Goal: Information Seeking & Learning: Find specific fact

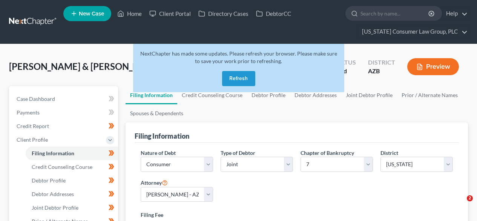
select select "1"
select select "0"
select select "4"
select select "0"
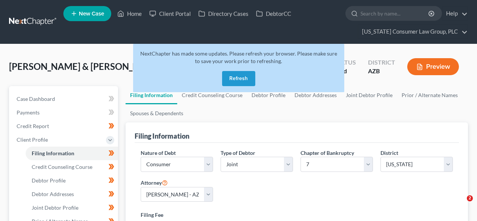
select select "3"
click at [37, 21] on link at bounding box center [33, 22] width 48 height 14
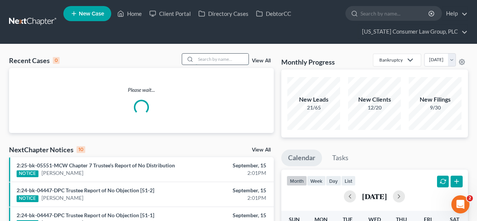
click at [209, 55] on input "search" at bounding box center [222, 59] width 53 height 11
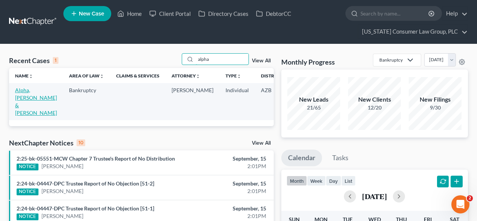
type input "alpha"
click at [25, 96] on link "Alpha, [PERSON_NAME] & [PERSON_NAME]" at bounding box center [36, 101] width 42 height 29
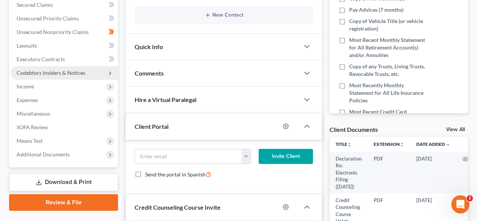
scroll to position [201, 0]
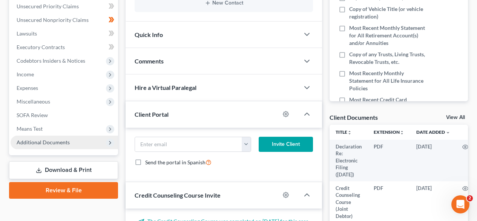
click at [38, 142] on span "Additional Documents" at bounding box center [43, 142] width 53 height 6
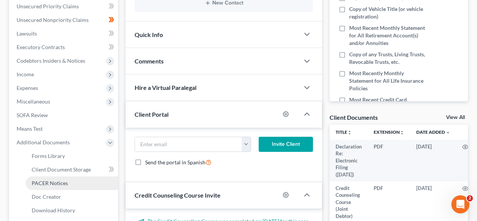
click at [44, 183] on span "PACER Notices" at bounding box center [50, 183] width 36 height 6
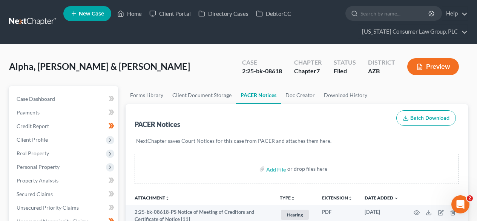
scroll to position [101, 0]
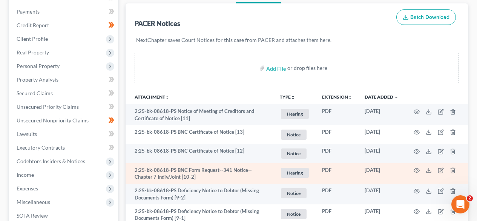
click at [421, 172] on td at bounding box center [436, 173] width 63 height 21
click at [418, 170] on icon "button" at bounding box center [417, 170] width 6 height 6
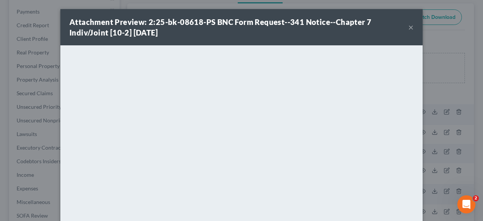
click at [408, 30] on button "×" at bounding box center [410, 27] width 5 height 9
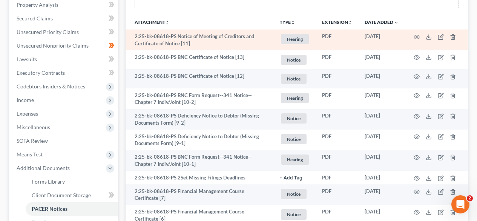
scroll to position [201, 0]
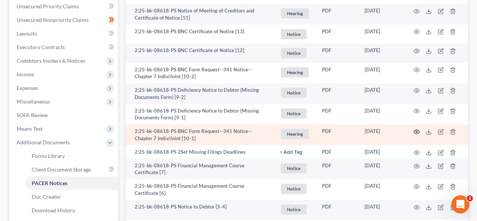
click at [415, 132] on icon "button" at bounding box center [417, 132] width 6 height 6
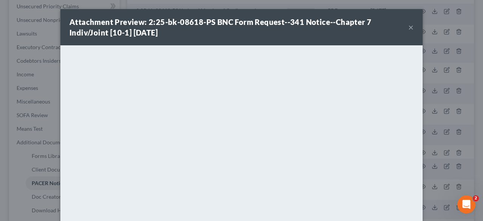
click at [408, 26] on button "×" at bounding box center [410, 27] width 5 height 9
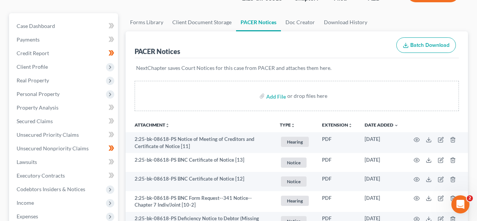
scroll to position [0, 0]
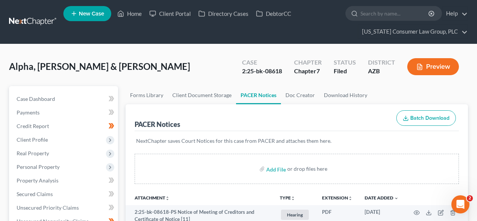
click at [40, 23] on link at bounding box center [33, 22] width 48 height 14
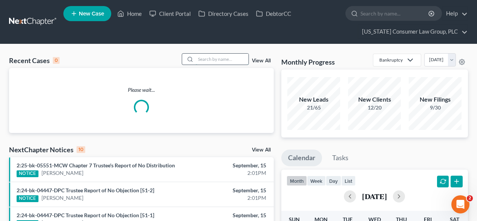
click at [221, 60] on input "search" at bounding box center [222, 59] width 53 height 11
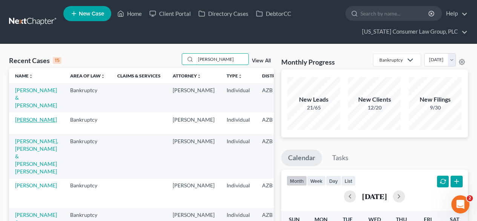
type input "[PERSON_NAME]"
click at [24, 123] on link "[PERSON_NAME]" at bounding box center [36, 119] width 42 height 6
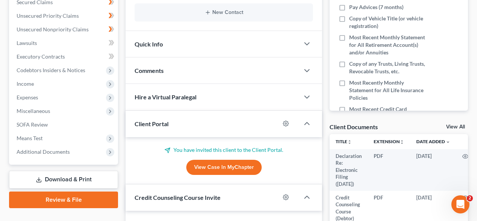
scroll to position [201, 0]
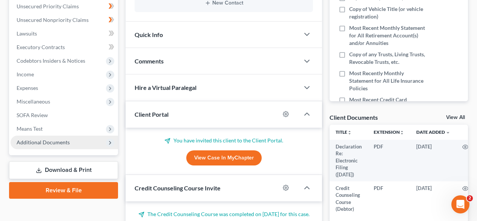
click at [41, 148] on span "Additional Documents" at bounding box center [64, 142] width 107 height 14
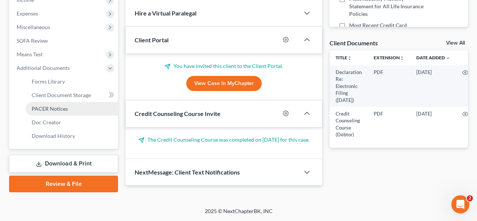
click at [55, 111] on link "PACER Notices" at bounding box center [72, 109] width 92 height 14
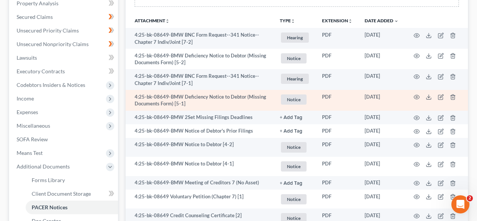
scroll to position [201, 0]
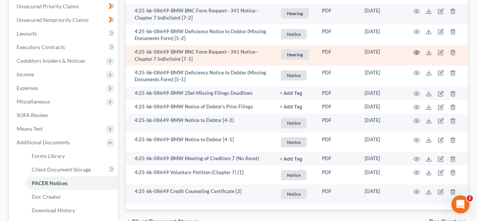
click at [415, 53] on icon "button" at bounding box center [417, 52] width 6 height 6
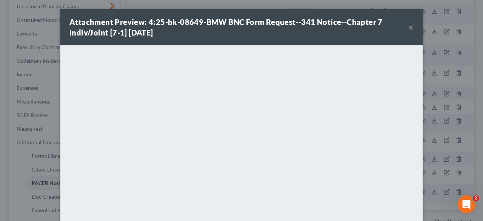
click at [405, 28] on div "Attachment Preview: 4:25-bk-08649-BMW BNC Form Request--341 Notice--Chapter 7 I…" at bounding box center [238, 27] width 339 height 21
click at [408, 27] on button "×" at bounding box center [410, 27] width 5 height 9
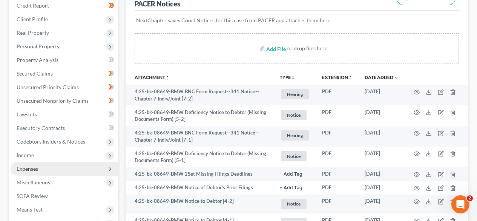
scroll to position [0, 0]
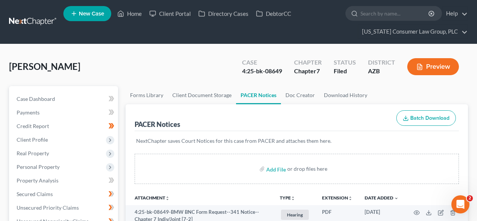
click at [39, 19] on link at bounding box center [33, 22] width 48 height 14
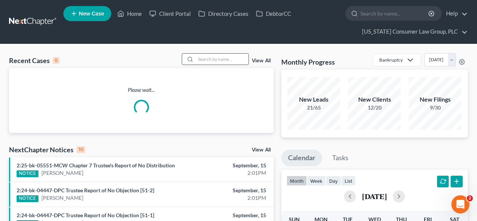
click at [219, 57] on input "search" at bounding box center [222, 59] width 53 height 11
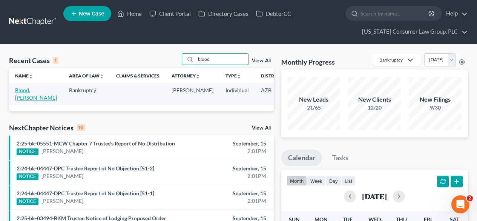
type input "blood"
click at [21, 91] on link "Blood, [PERSON_NAME]" at bounding box center [36, 94] width 42 height 14
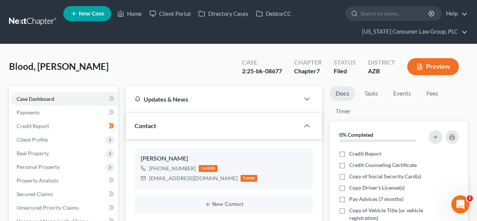
scroll to position [201, 0]
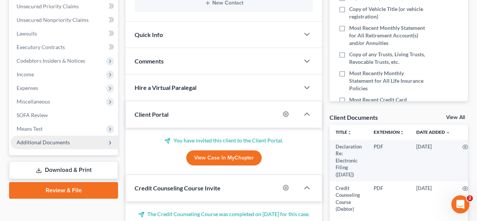
click at [25, 141] on span "Additional Documents" at bounding box center [43, 142] width 53 height 6
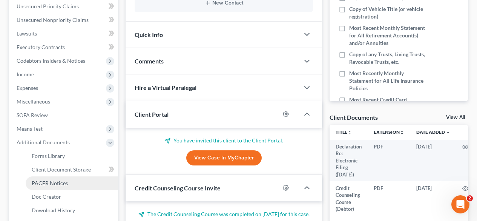
click at [53, 183] on span "PACER Notices" at bounding box center [50, 183] width 36 height 6
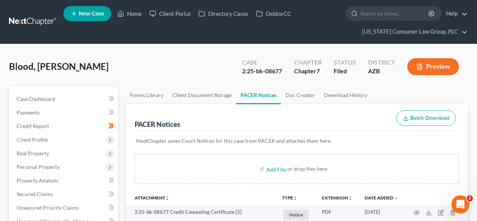
click at [39, 20] on link at bounding box center [33, 22] width 48 height 14
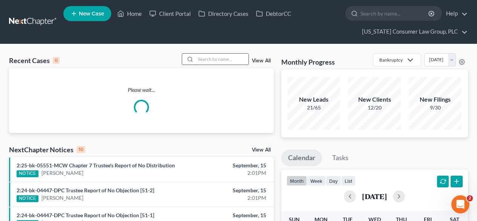
click at [220, 64] on input "search" at bounding box center [222, 59] width 53 height 11
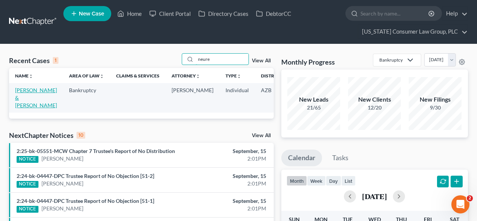
type input "neure"
click at [25, 91] on link "[PERSON_NAME] & [PERSON_NAME]" at bounding box center [36, 97] width 42 height 21
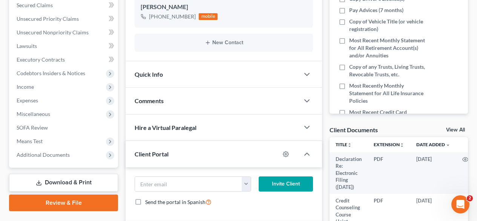
scroll to position [201, 0]
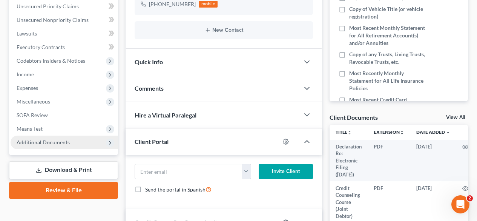
click at [58, 137] on span "Additional Documents" at bounding box center [64, 142] width 107 height 14
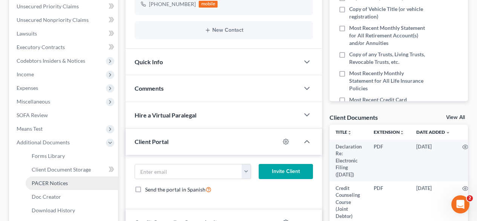
click at [48, 179] on link "PACER Notices" at bounding box center [72, 183] width 92 height 14
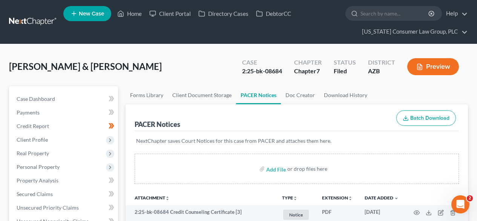
click at [31, 20] on link at bounding box center [33, 22] width 48 height 14
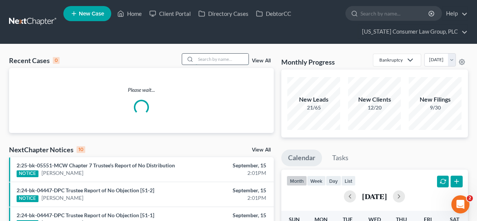
click at [218, 58] on input "search" at bounding box center [222, 59] width 53 height 11
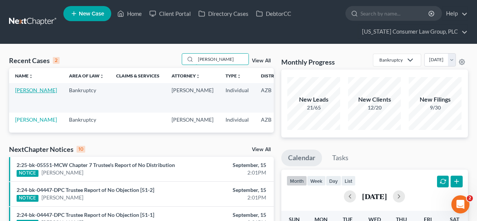
type input "[PERSON_NAME]"
click at [19, 93] on link "[PERSON_NAME]" at bounding box center [36, 90] width 42 height 6
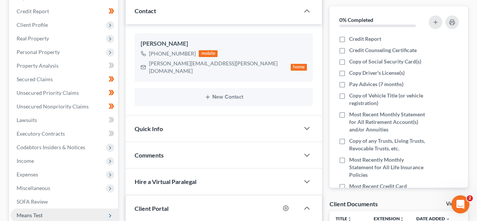
scroll to position [101, 0]
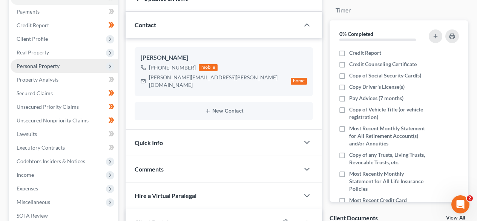
click at [52, 66] on span "Personal Property" at bounding box center [38, 66] width 43 height 6
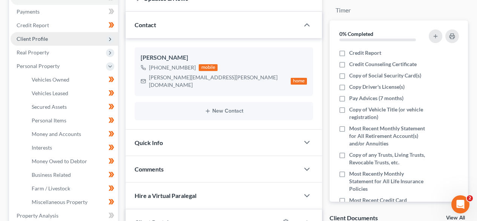
click at [54, 40] on span "Client Profile" at bounding box center [64, 39] width 107 height 14
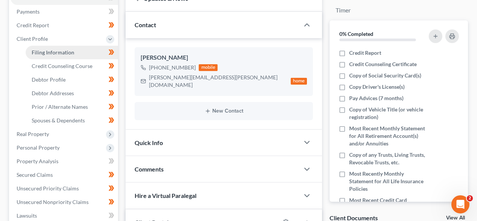
click at [46, 49] on span "Filing Information" at bounding box center [53, 52] width 43 height 6
select select "1"
select select "0"
select select "3"
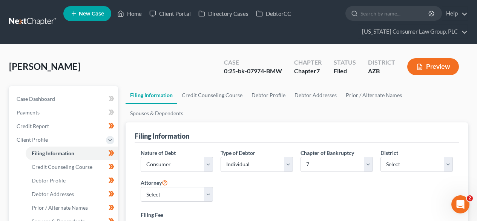
scroll to position [101, 0]
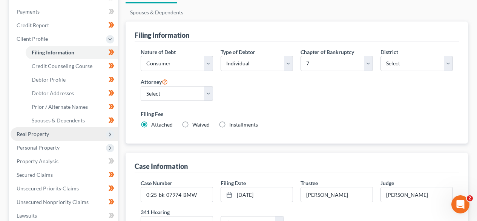
click at [47, 135] on span "Real Property" at bounding box center [33, 133] width 32 height 6
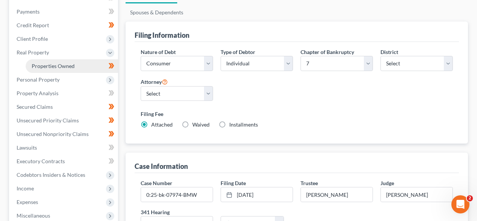
click at [53, 67] on span "Properties Owned" at bounding box center [53, 66] width 43 height 6
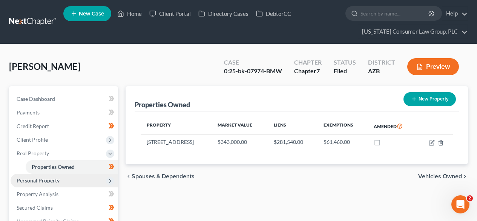
click at [51, 184] on span "Personal Property" at bounding box center [64, 180] width 107 height 14
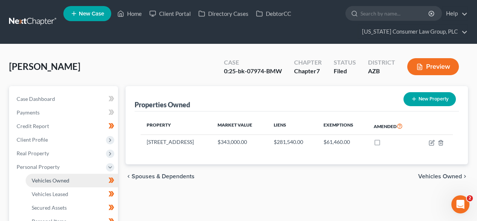
click at [48, 183] on link "Vehicles Owned" at bounding box center [72, 180] width 92 height 14
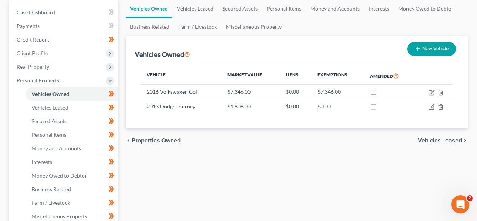
scroll to position [101, 0]
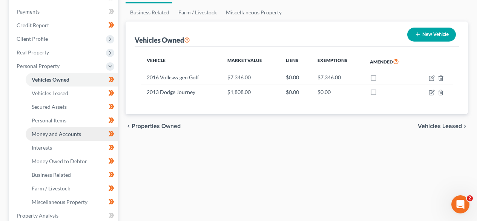
click at [54, 131] on span "Money and Accounts" at bounding box center [56, 133] width 49 height 6
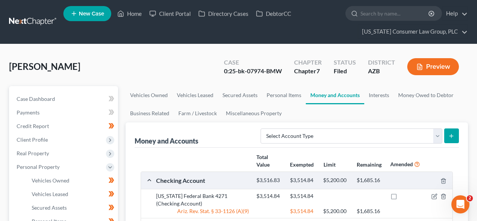
click at [42, 22] on link at bounding box center [33, 22] width 48 height 14
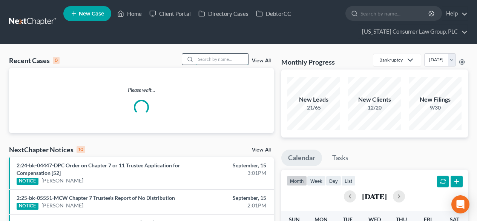
click at [221, 58] on input "search" at bounding box center [222, 59] width 53 height 11
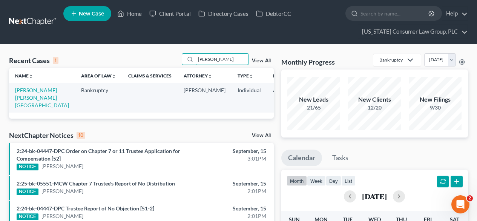
type input "[PERSON_NAME]"
click at [28, 98] on link "[PERSON_NAME] [PERSON_NAME][GEOGRAPHIC_DATA]" at bounding box center [42, 97] width 54 height 21
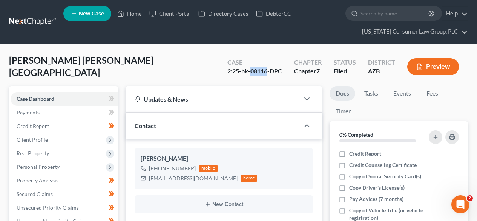
drag, startPoint x: 268, startPoint y: 72, endPoint x: 252, endPoint y: 73, distance: 15.9
click at [252, 73] on div "2:25-bk-08116-DPC" at bounding box center [254, 71] width 55 height 9
copy div "08116"
click at [23, 19] on link at bounding box center [33, 22] width 48 height 14
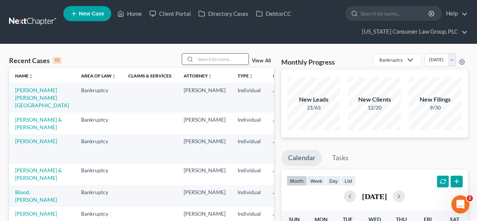
click at [211, 61] on input "search" at bounding box center [222, 59] width 53 height 11
click at [27, 144] on link "[PERSON_NAME]" at bounding box center [36, 141] width 42 height 6
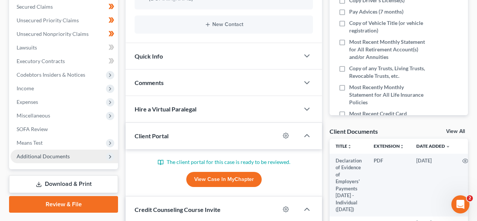
scroll to position [201, 0]
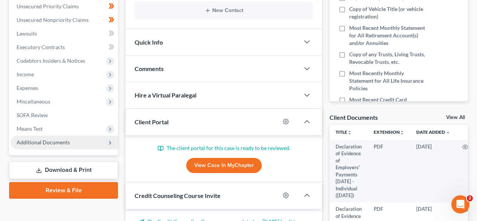
click at [57, 144] on span "Additional Documents" at bounding box center [43, 142] width 53 height 6
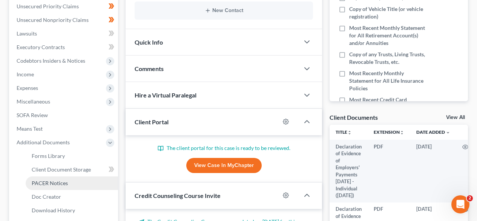
click at [48, 183] on span "PACER Notices" at bounding box center [50, 183] width 36 height 6
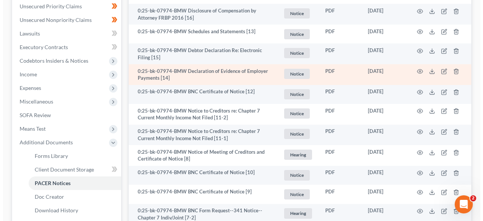
scroll to position [302, 0]
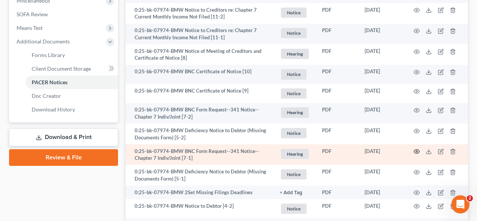
click at [415, 150] on icon "button" at bounding box center [417, 151] width 6 height 4
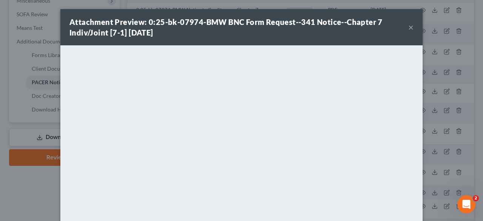
click at [408, 28] on button "×" at bounding box center [410, 27] width 5 height 9
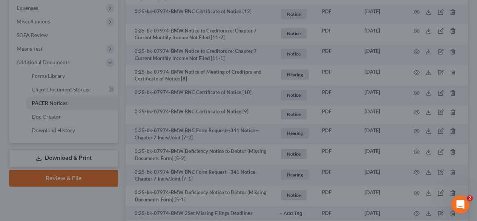
scroll to position [0, 0]
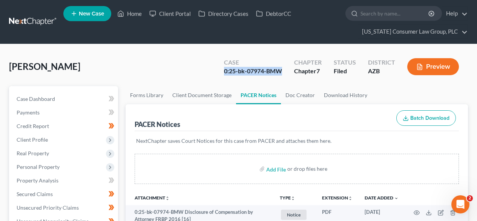
drag, startPoint x: 284, startPoint y: 69, endPoint x: 226, endPoint y: 72, distance: 58.2
click at [226, 72] on div "Case 0:25-bk-07974-BMW" at bounding box center [253, 67] width 70 height 22
copy div "0:25-bk-07974-BMW"
